Goal: Information Seeking & Learning: Find specific fact

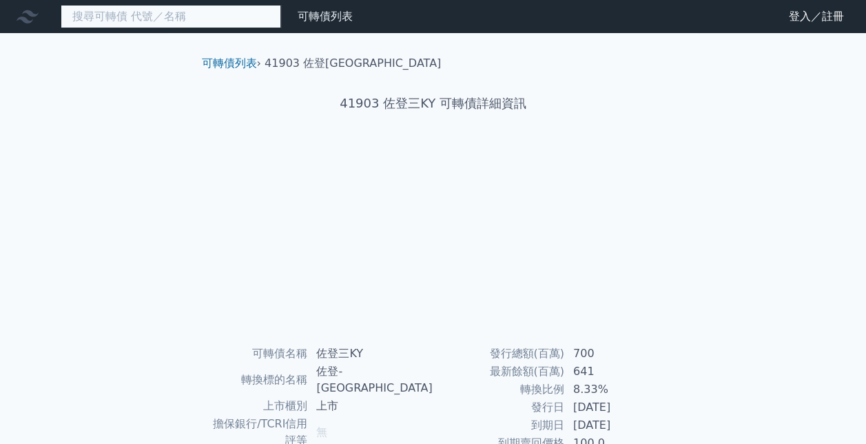
click at [194, 12] on input at bounding box center [171, 16] width 220 height 23
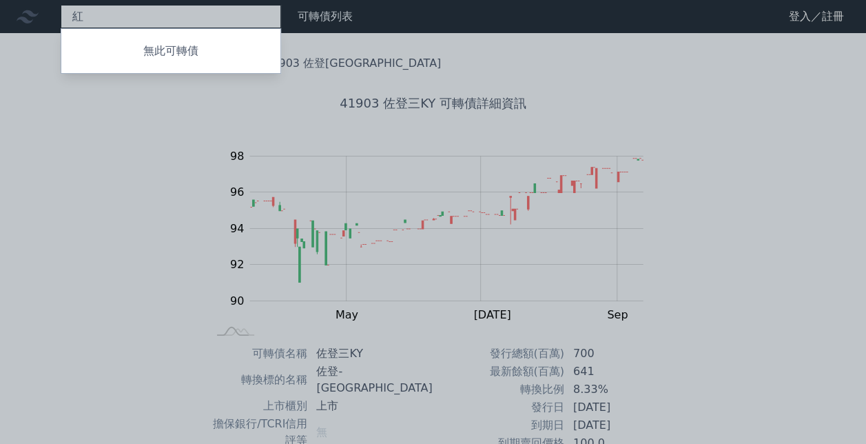
type input "鴻"
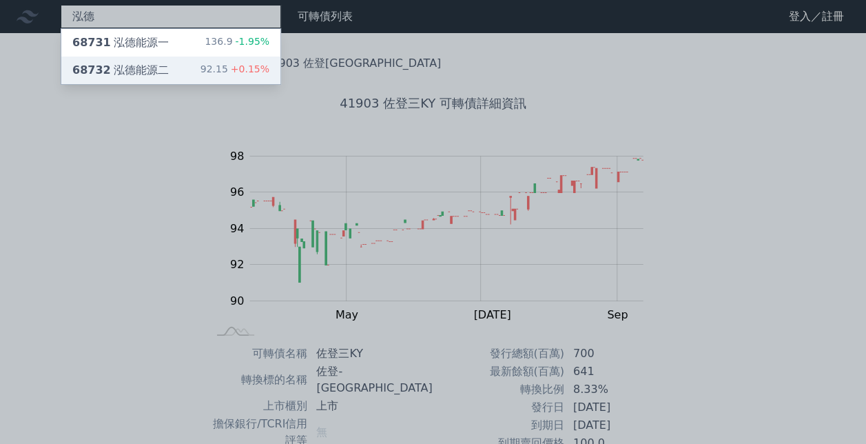
type input "泓德"
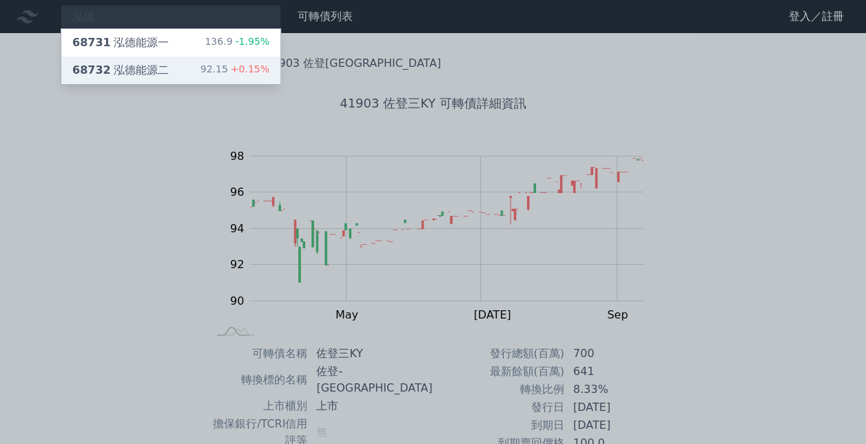
click at [134, 72] on div "68732 泓德能源二" at bounding box center [120, 70] width 96 height 17
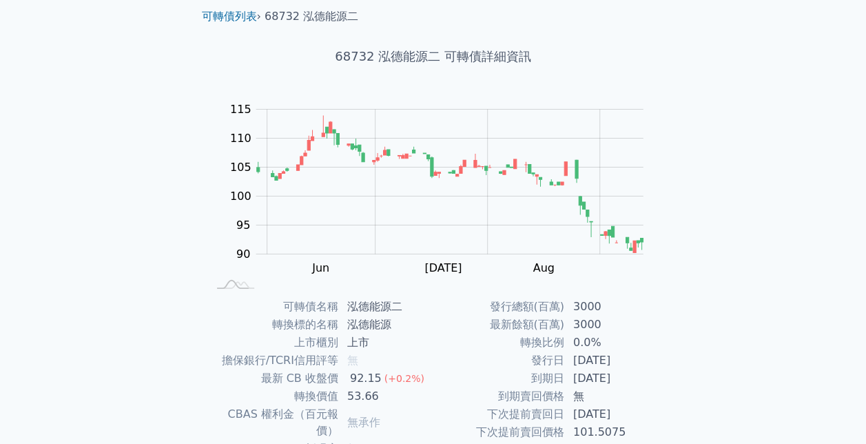
scroll to position [69, 0]
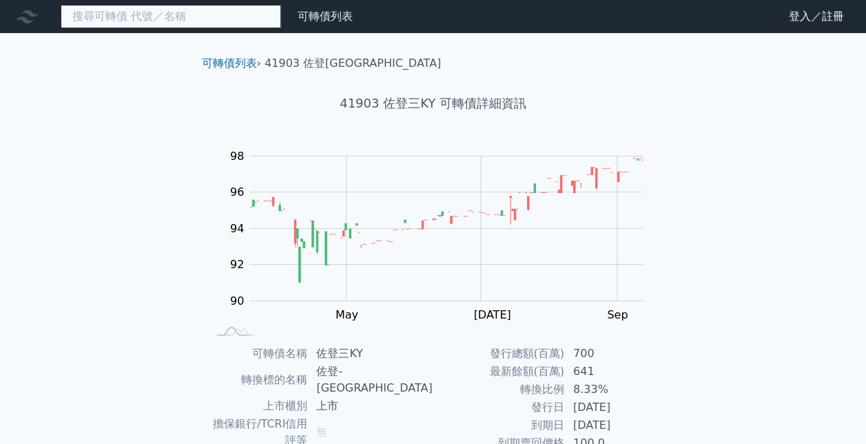
click at [157, 21] on input at bounding box center [171, 16] width 220 height 23
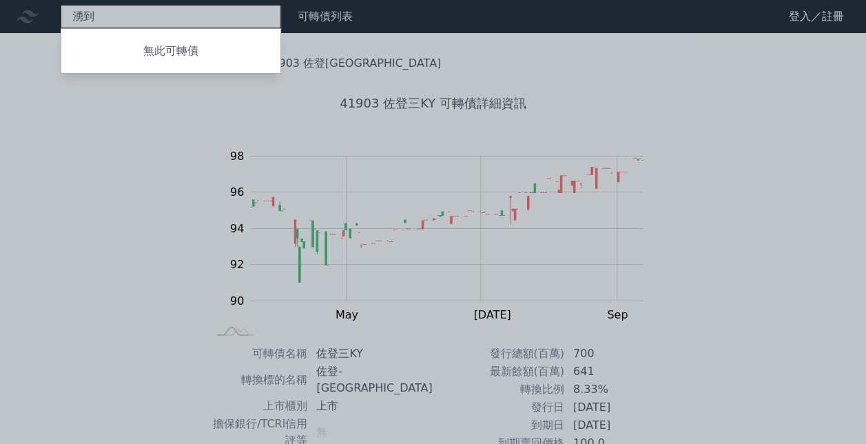
type input "湧"
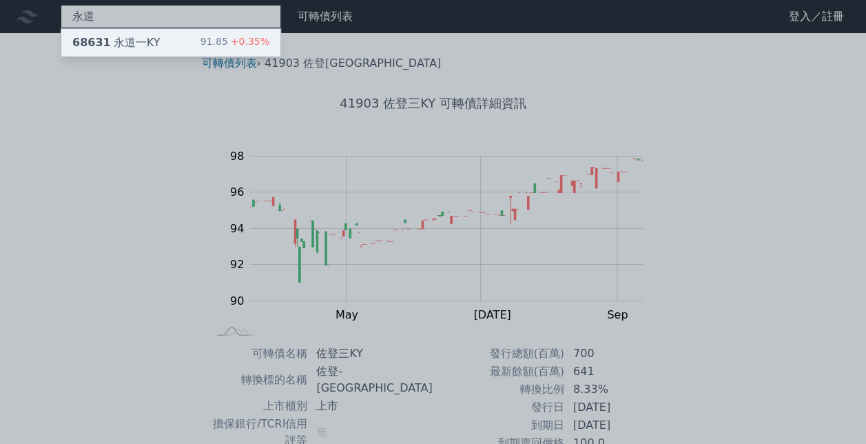
type input "永道"
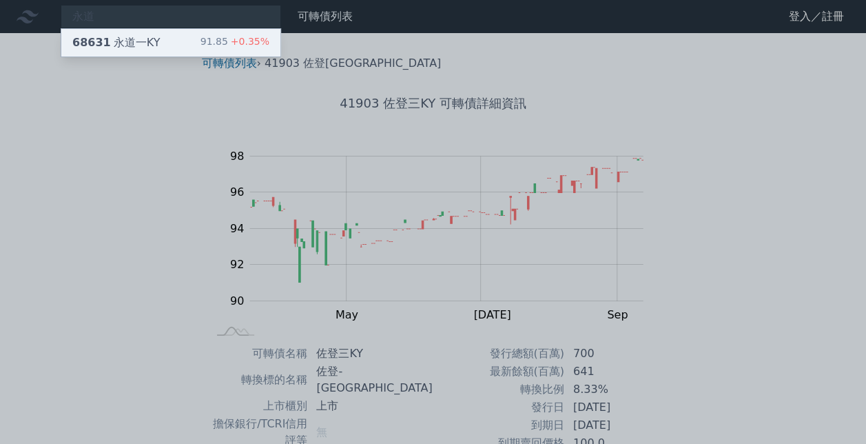
click at [136, 32] on div "68631 永道一KY 91.85 +0.35%" at bounding box center [170, 43] width 219 height 28
